Goal: Transaction & Acquisition: Purchase product/service

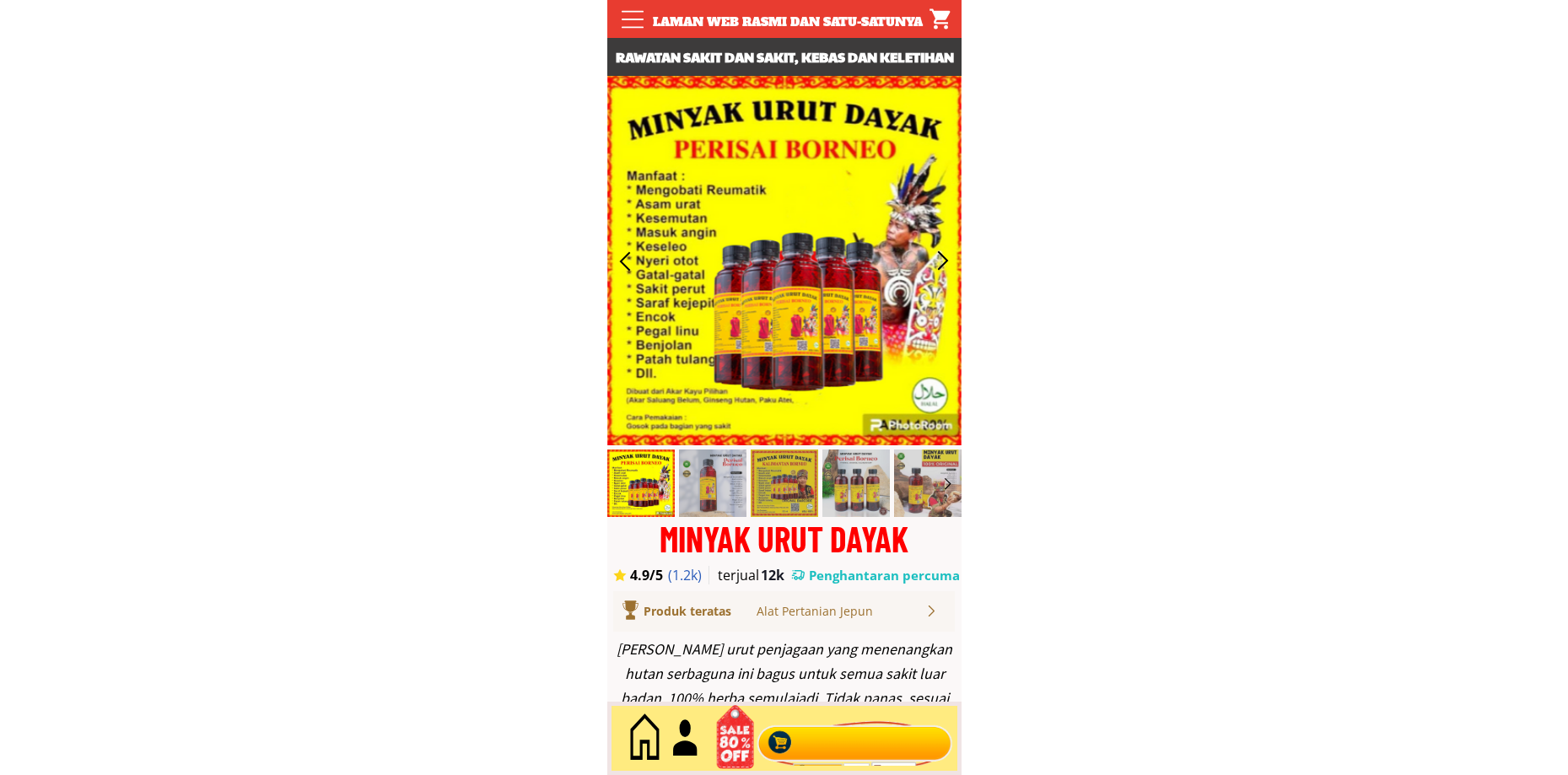
click at [829, 746] on div at bounding box center [854, 739] width 204 height 56
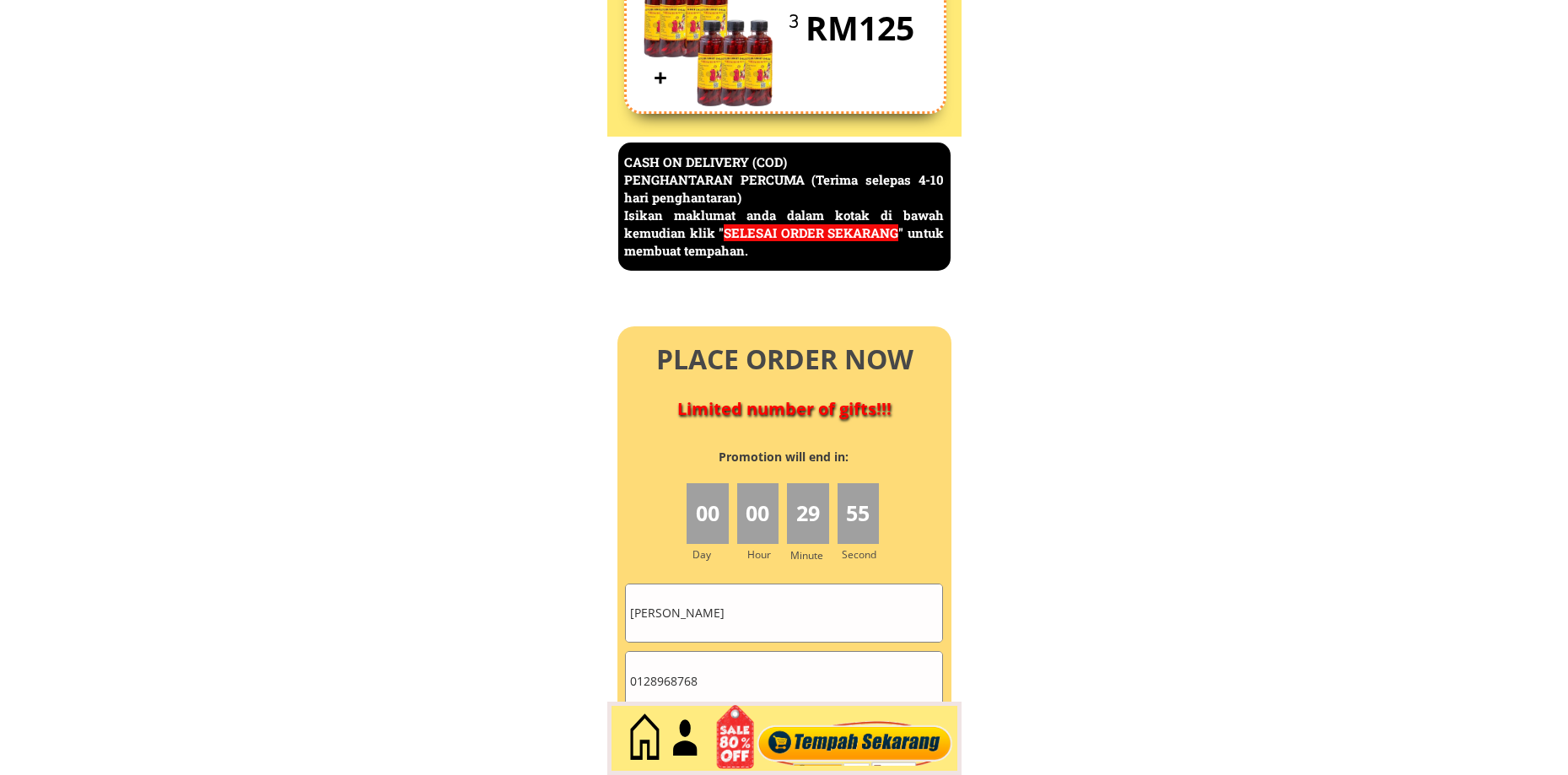
scroll to position [7319, 0]
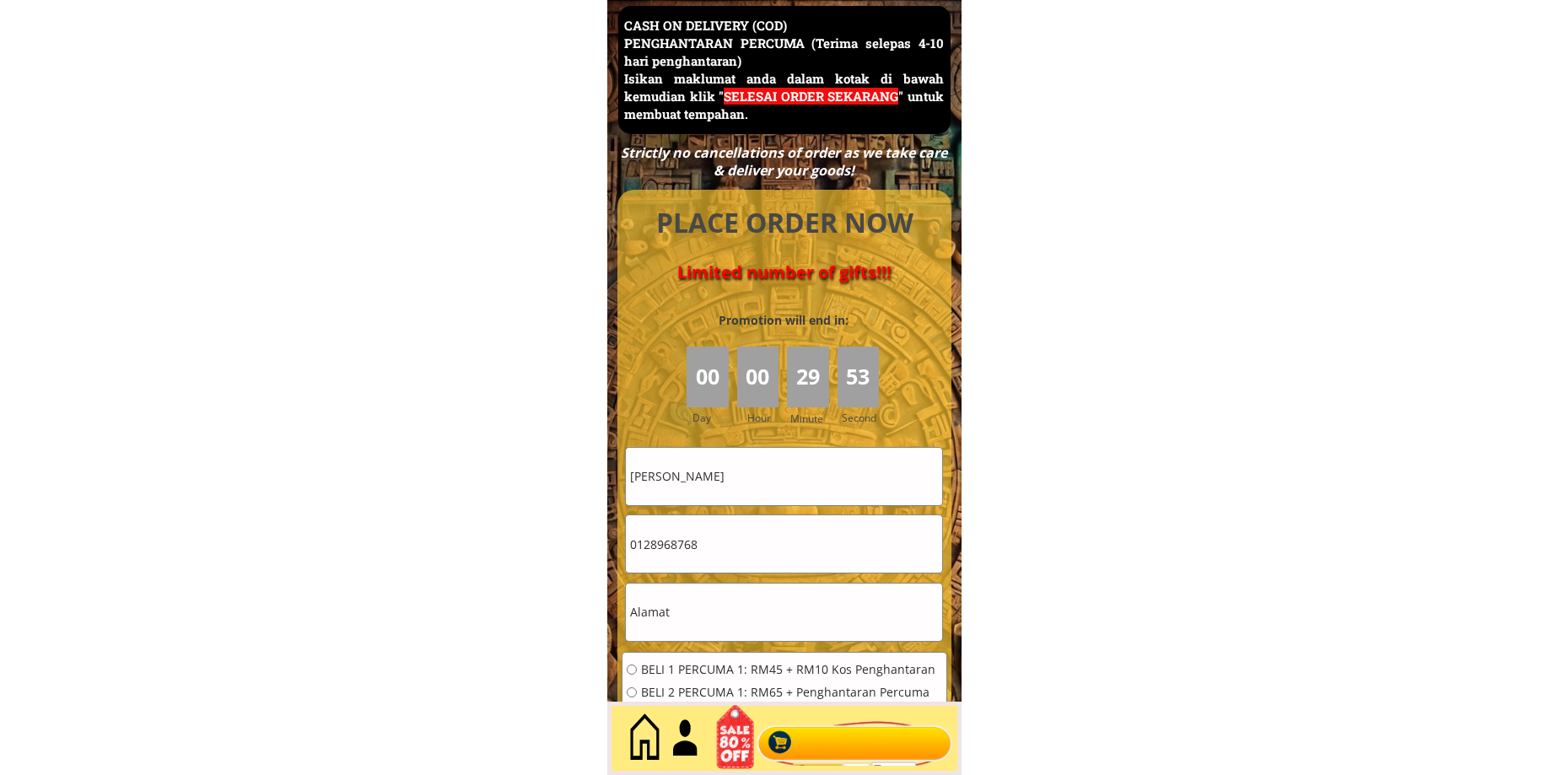
click at [749, 485] on input "[PERSON_NAME]" at bounding box center [784, 477] width 316 height 57
paste input "[PERSON_NAME]"
type input "[PERSON_NAME]"
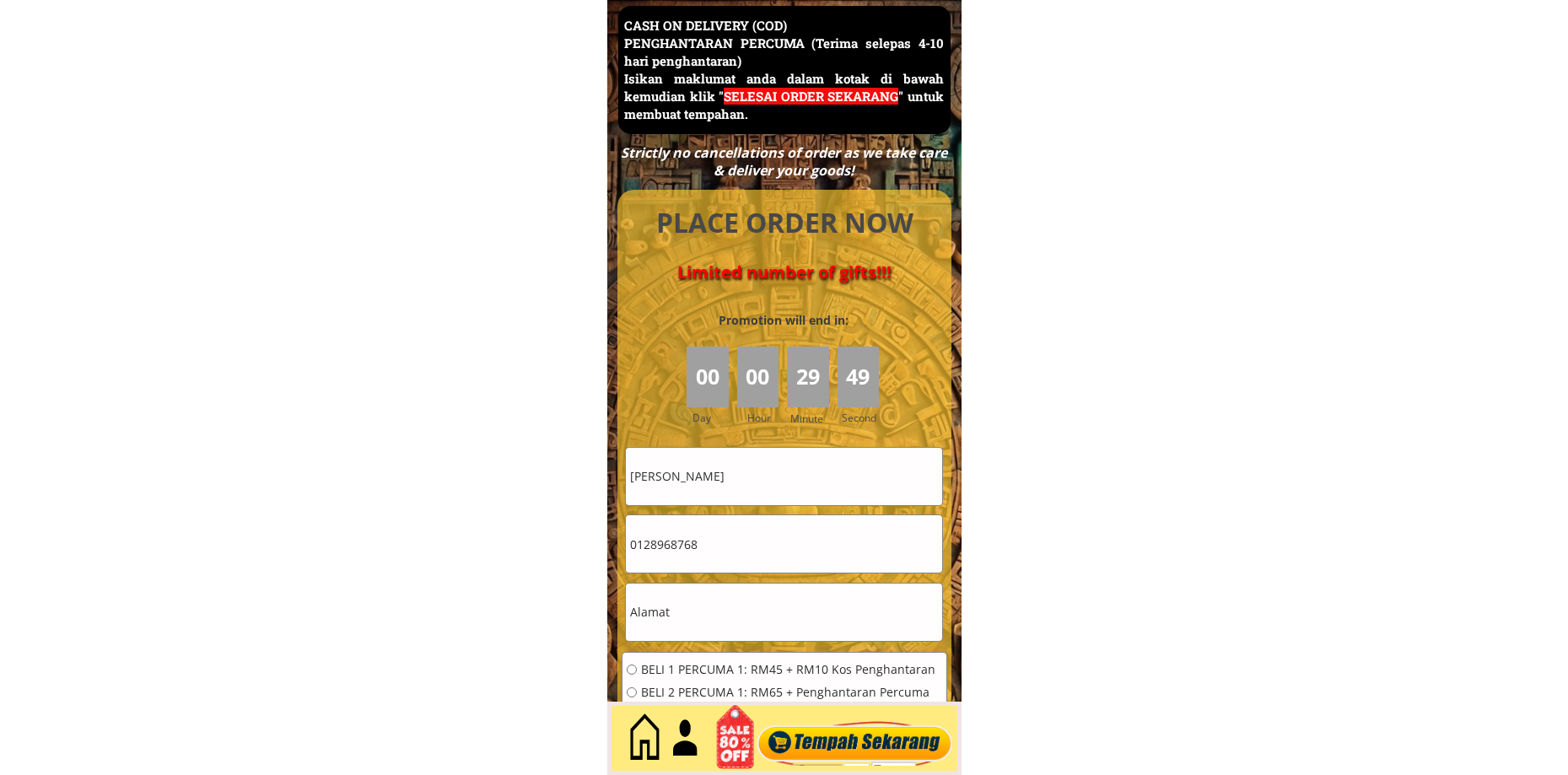
click at [705, 553] on input "0128968768" at bounding box center [784, 544] width 316 height 57
paste input "67691582"
type input "0167691582"
click at [721, 597] on input "text" at bounding box center [784, 612] width 316 height 57
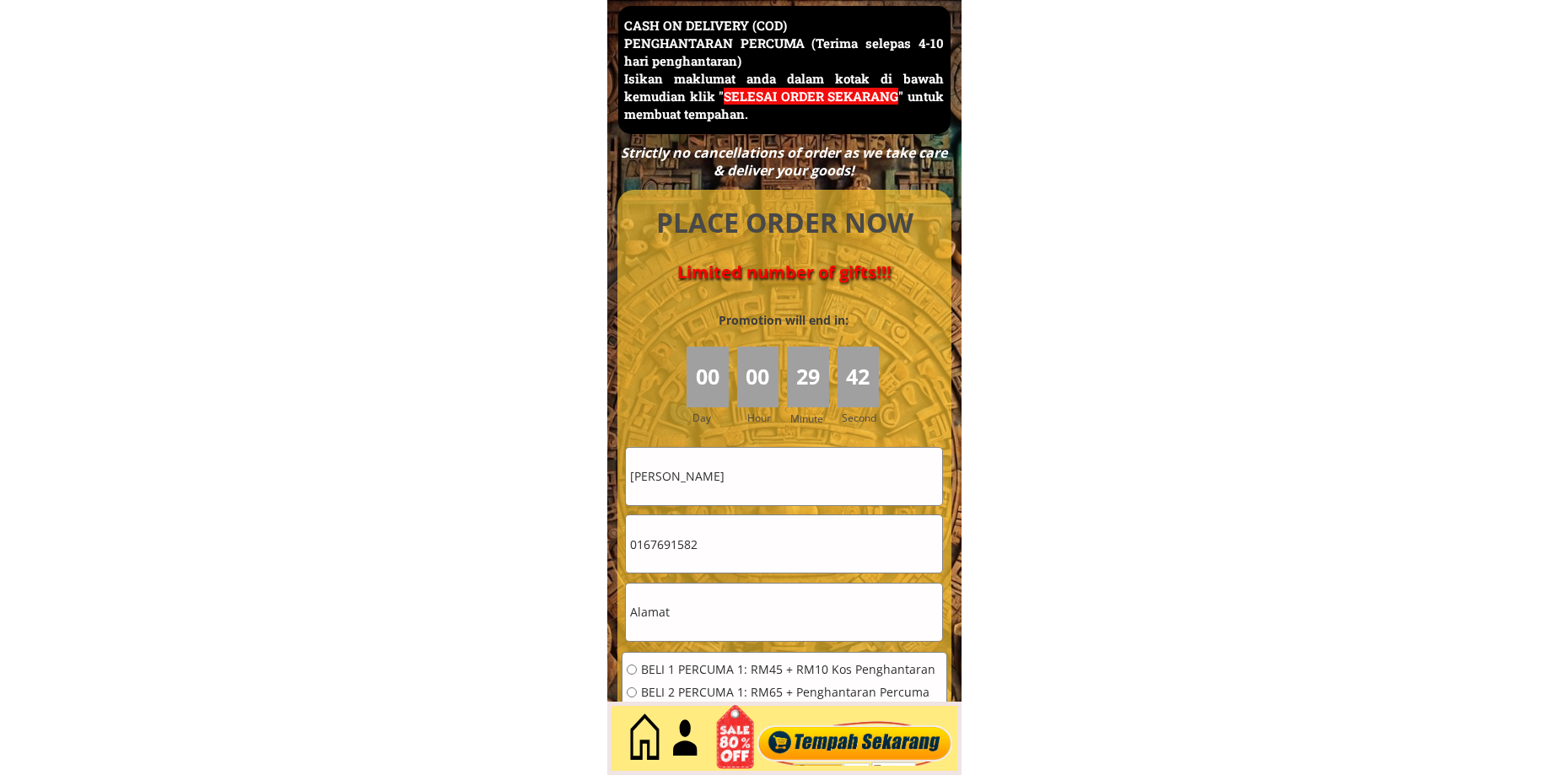
drag, startPoint x: 721, startPoint y: 597, endPoint x: 695, endPoint y: 658, distance: 66.3
click at [721, 600] on input "text" at bounding box center [784, 612] width 316 height 57
paste input "Lot1133kg Nechang 16200 Tumpat [GEOGRAPHIC_DATA]"
type input "Lot1133kg Nechang 16200 Tumpat [GEOGRAPHIC_DATA]"
click at [679, 680] on div "BELI 1 PERCUMA 1: RM45 + RM10 Kos Penghantaran BELI 2 PERCUMA 1: RM65 + Penghan…" at bounding box center [781, 720] width 310 height 114
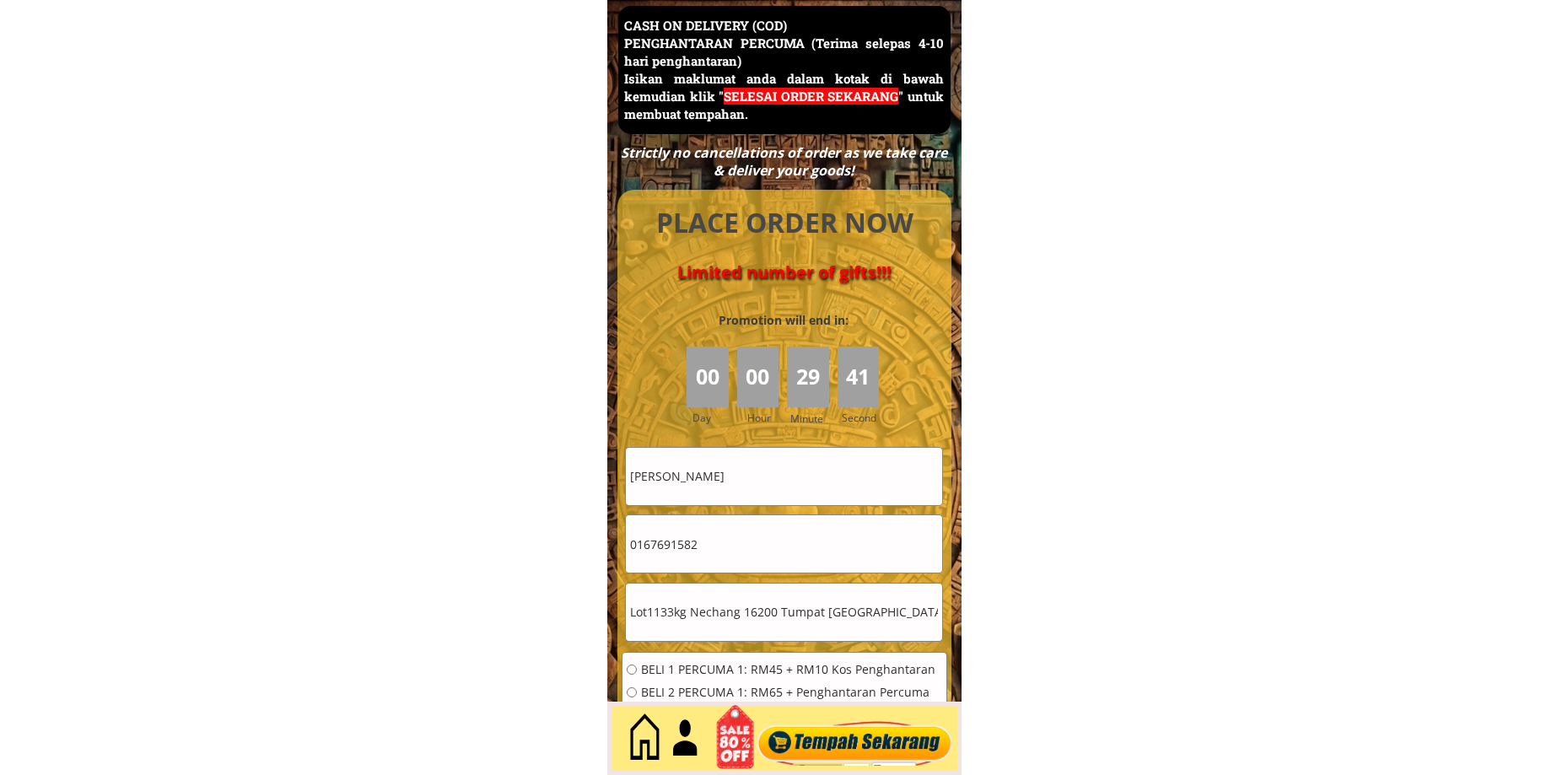
click at [686, 692] on span "BELI 2 PERCUMA 1: RM65 + Penghantaran Percuma" at bounding box center [788, 692] width 296 height 11
radio input "true"
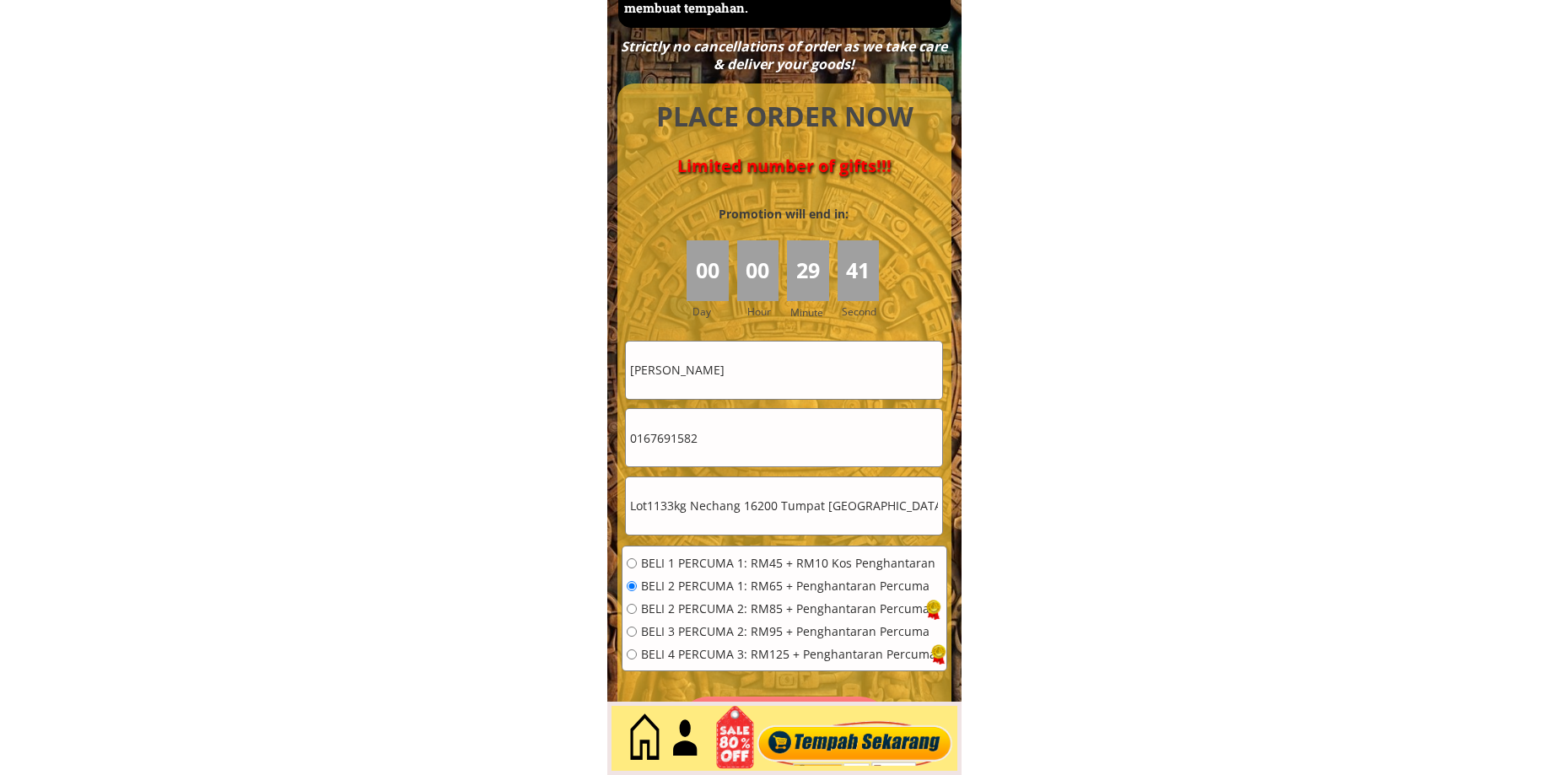
scroll to position [7741, 0]
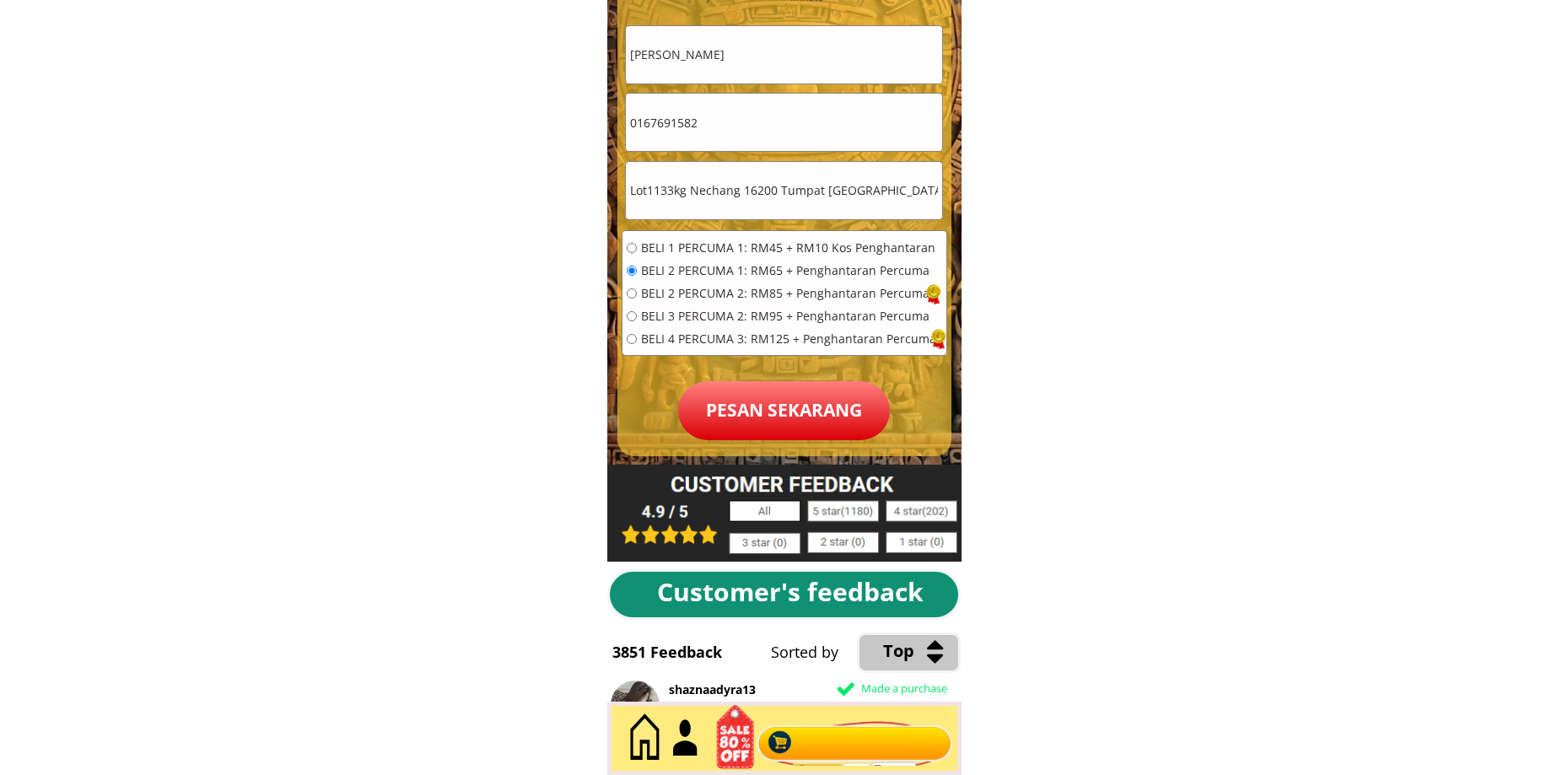
click at [742, 425] on p "Pesan sekarang" at bounding box center [784, 410] width 212 height 59
